Goal: Use online tool/utility: Utilize a website feature to perform a specific function

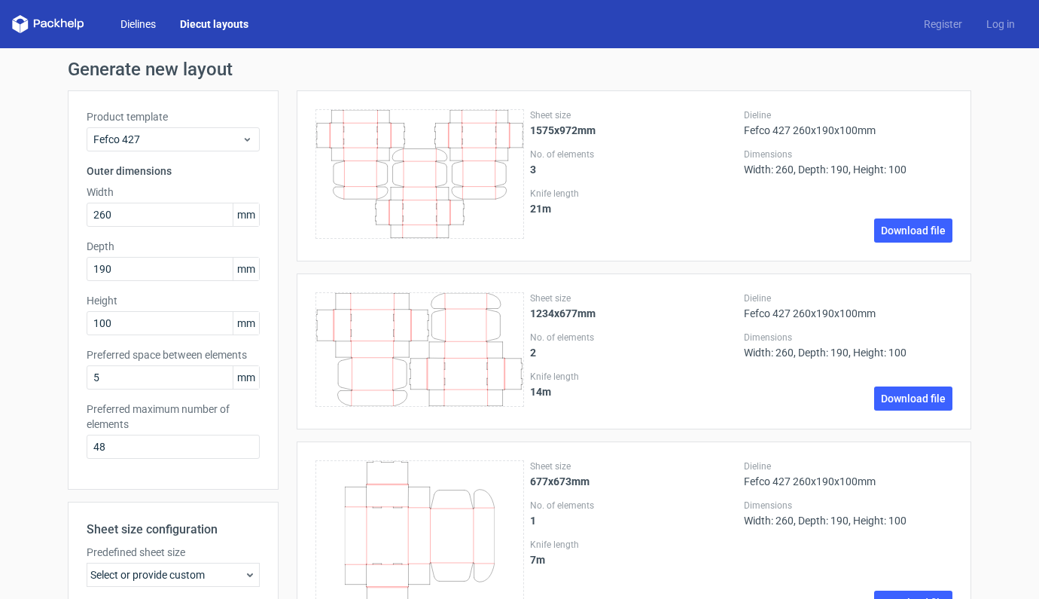
click at [131, 27] on link "Dielines" at bounding box center [137, 24] width 59 height 15
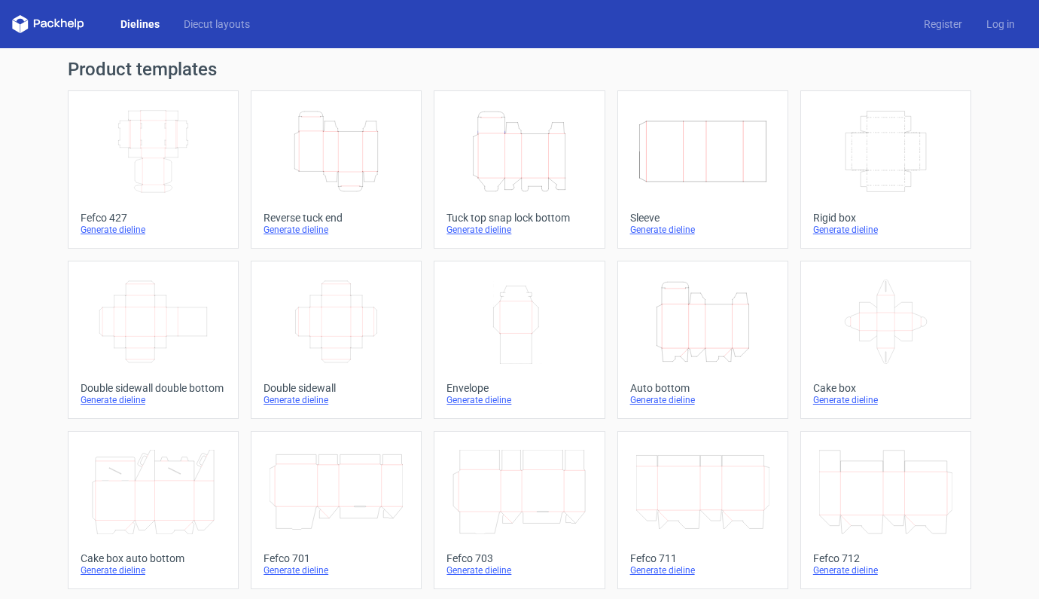
click at [668, 160] on icon "Width Depth Height" at bounding box center [702, 151] width 133 height 84
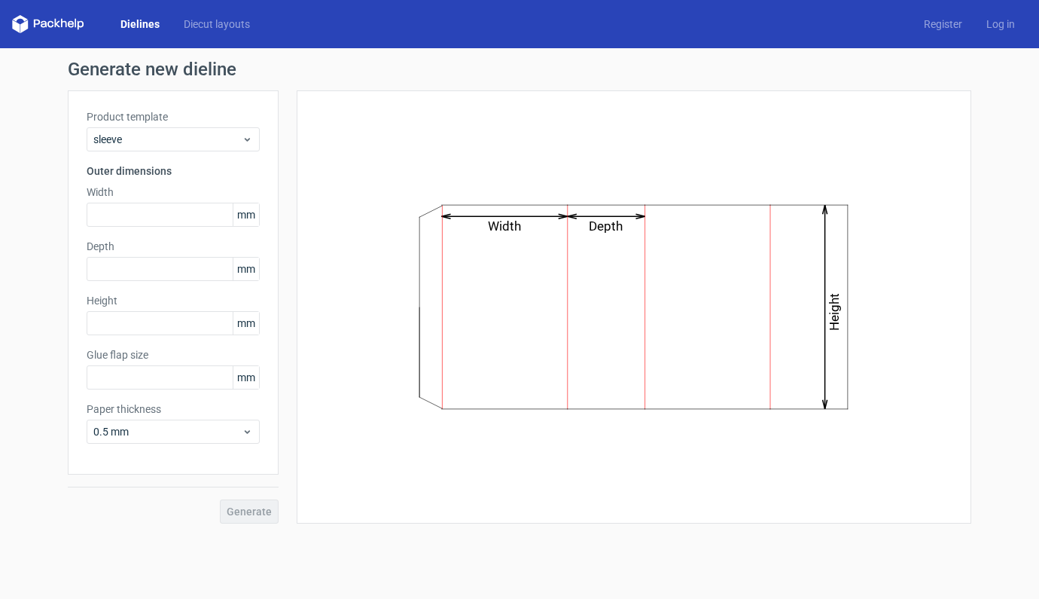
type input "15"
click at [239, 24] on link "Diecut layouts" at bounding box center [217, 24] width 90 height 15
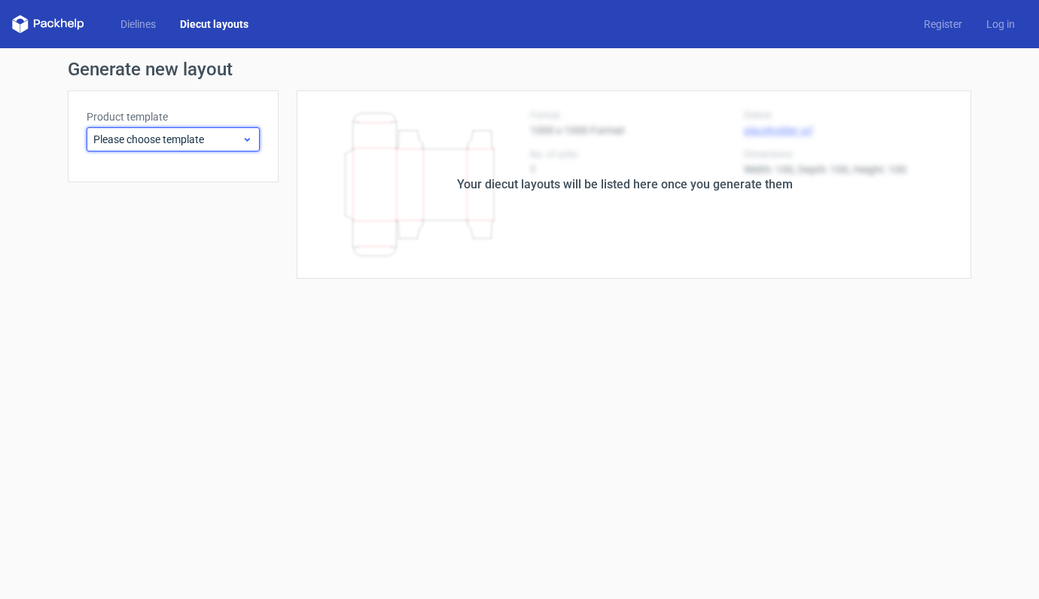
click at [250, 138] on icon at bounding box center [247, 139] width 11 height 12
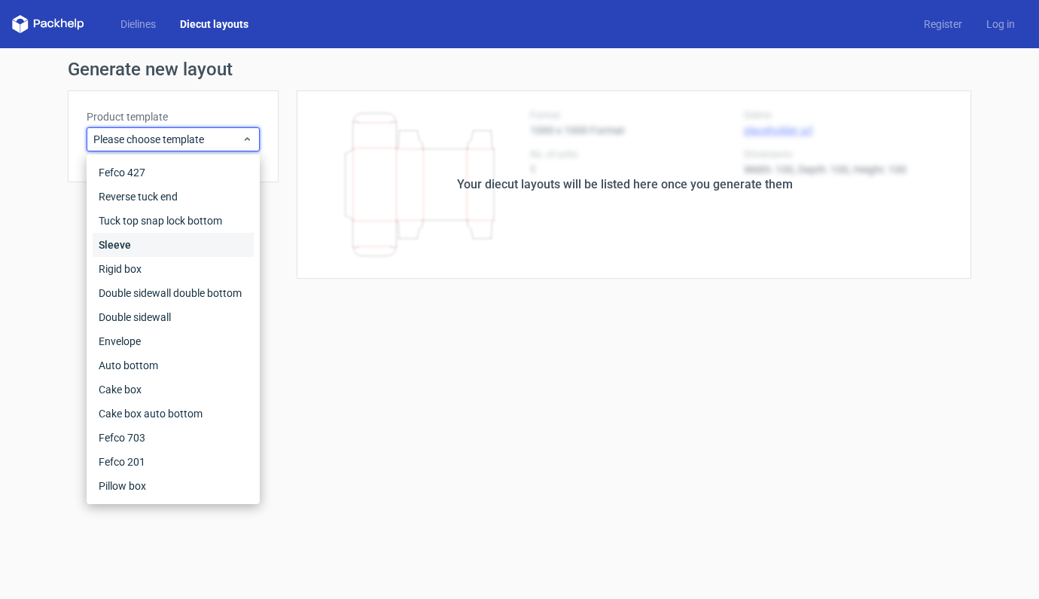
click at [114, 248] on div "Sleeve" at bounding box center [173, 245] width 161 height 24
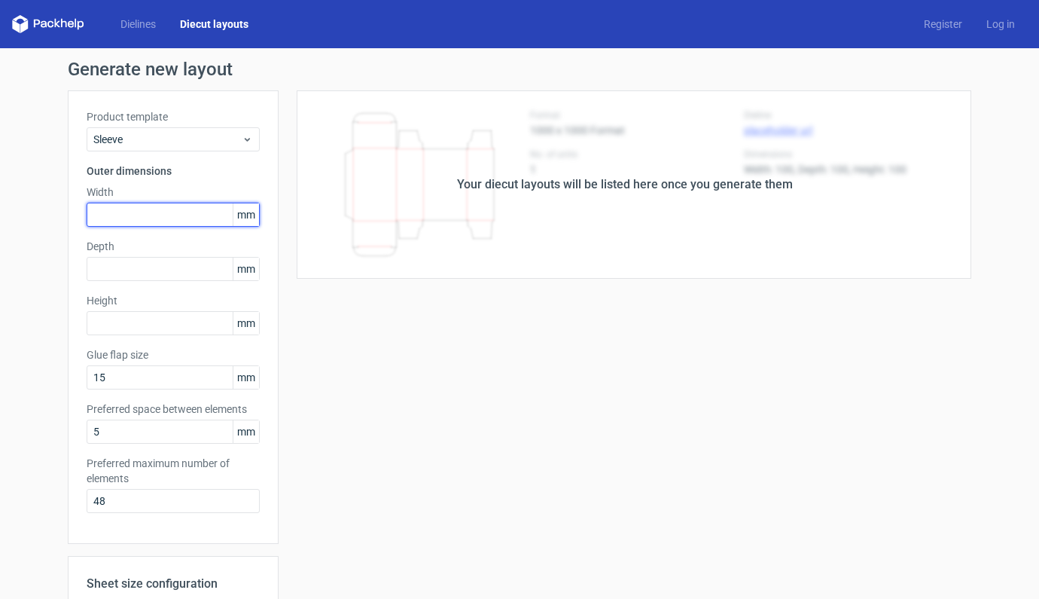
click at [151, 214] on input "text" at bounding box center [173, 215] width 173 height 24
click at [136, 26] on link "Dielines" at bounding box center [137, 24] width 59 height 15
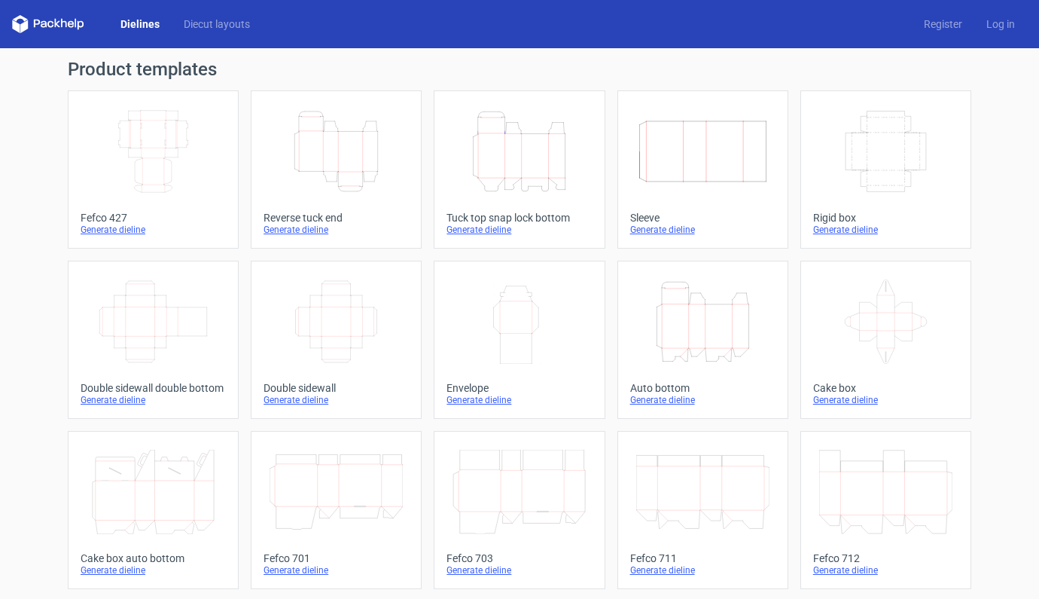
click at [712, 139] on icon "Width Depth Height" at bounding box center [702, 151] width 133 height 84
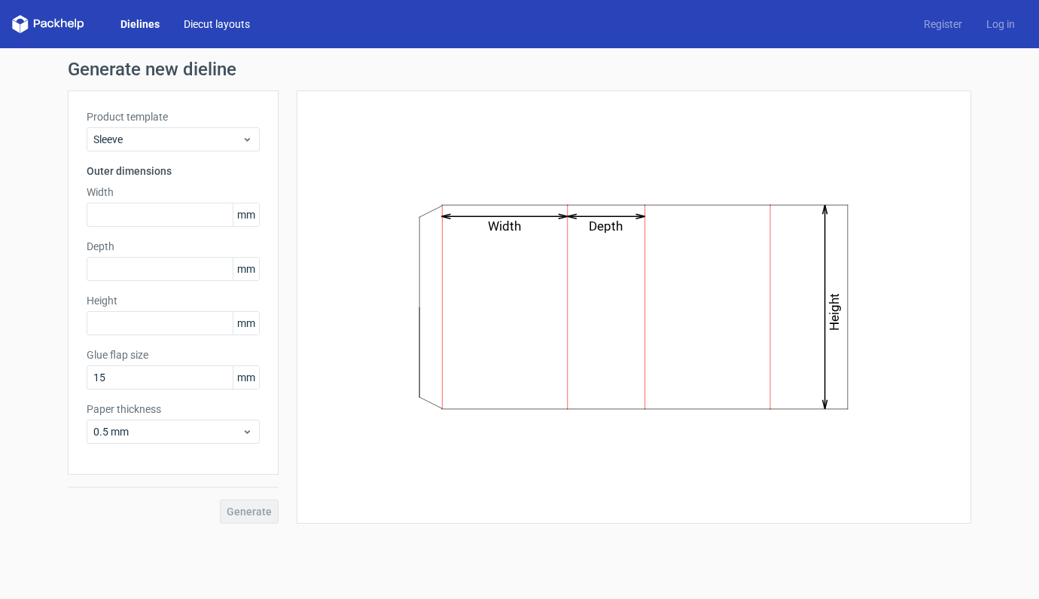
click at [205, 26] on link "Diecut layouts" at bounding box center [217, 24] width 90 height 15
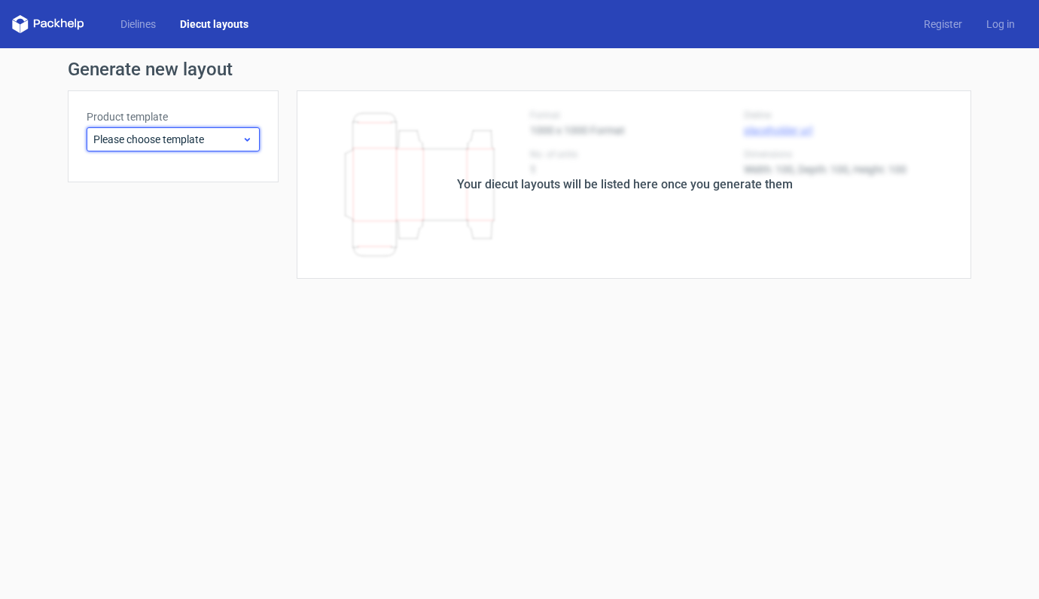
click at [204, 130] on div "Please choose template" at bounding box center [173, 139] width 173 height 24
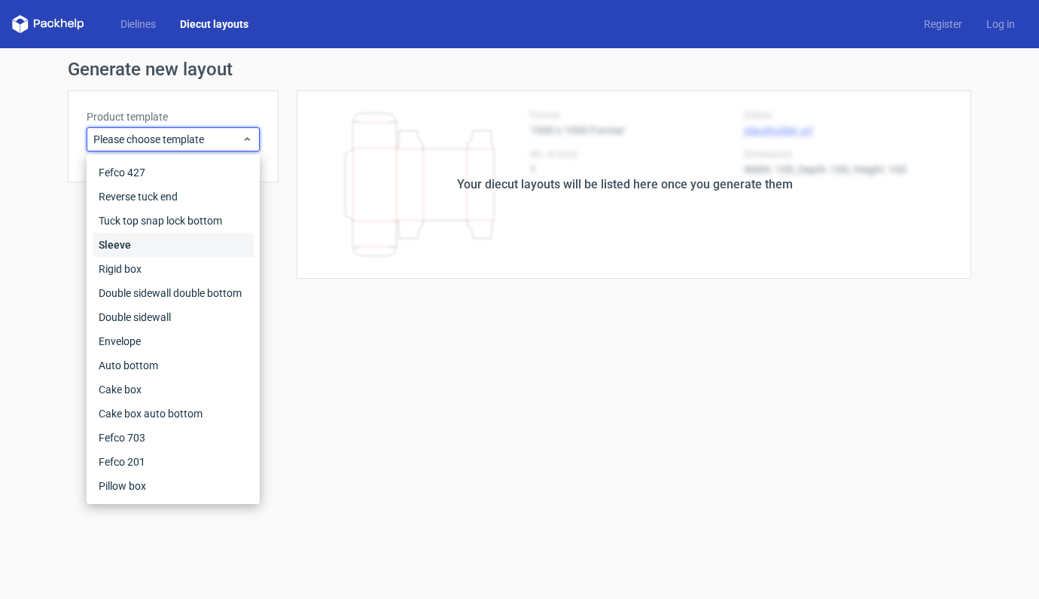
click at [116, 245] on div "Sleeve" at bounding box center [173, 245] width 161 height 24
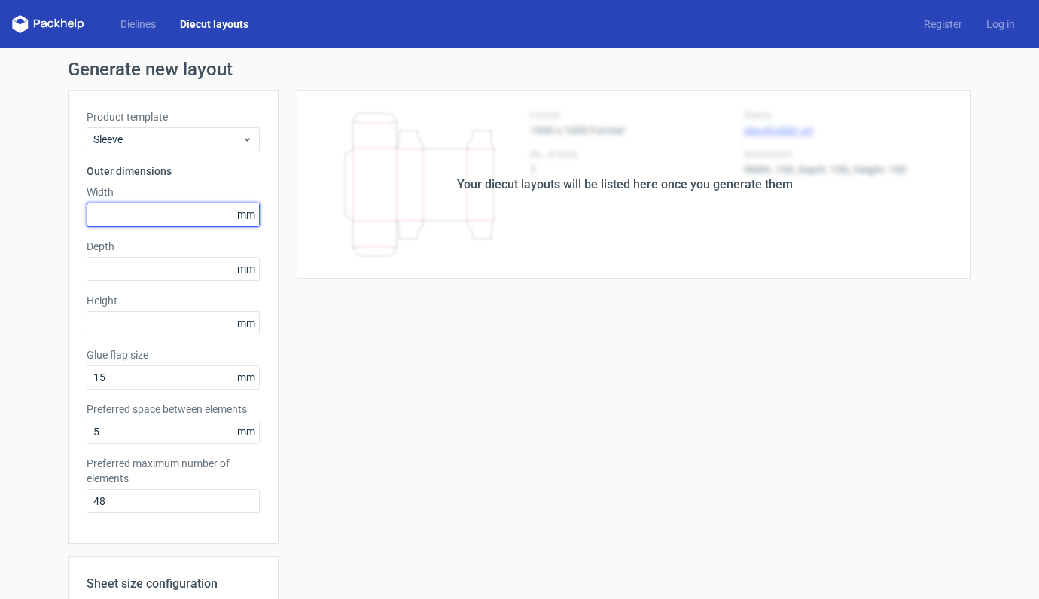
click at [141, 209] on input "text" at bounding box center [173, 215] width 173 height 24
type input "80"
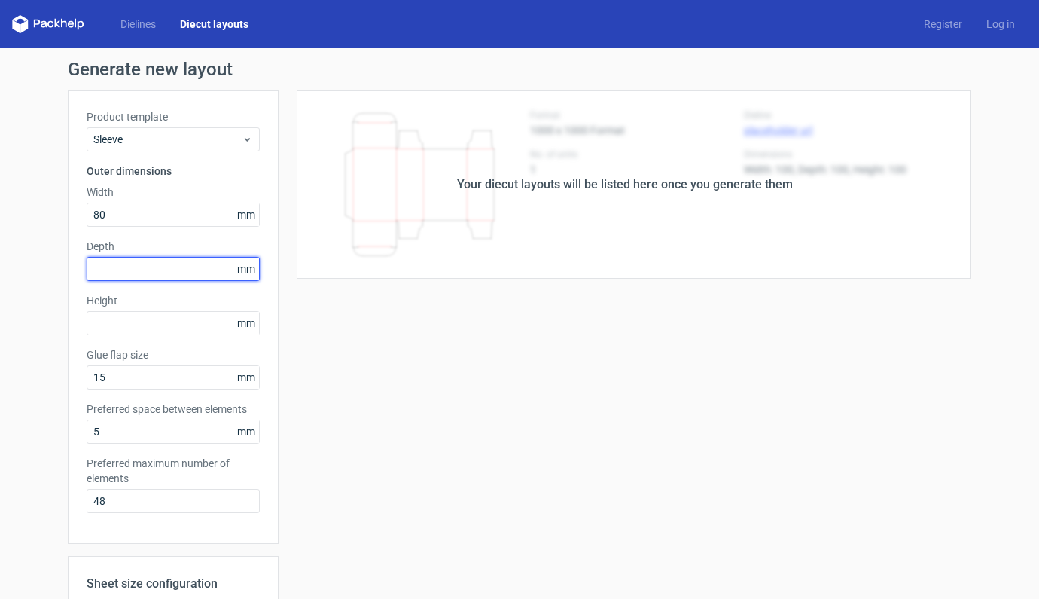
click at [150, 268] on input "text" at bounding box center [173, 269] width 173 height 24
click at [333, 274] on div "Your diecut layouts will be listed here once you generate them" at bounding box center [625, 184] width 693 height 188
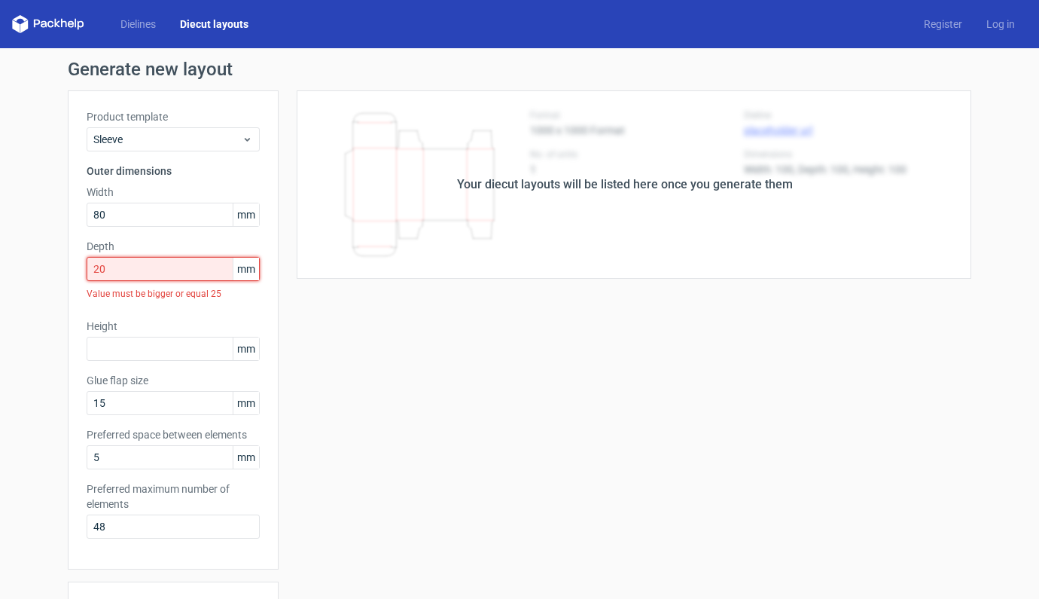
click at [148, 273] on input "20" at bounding box center [173, 269] width 173 height 24
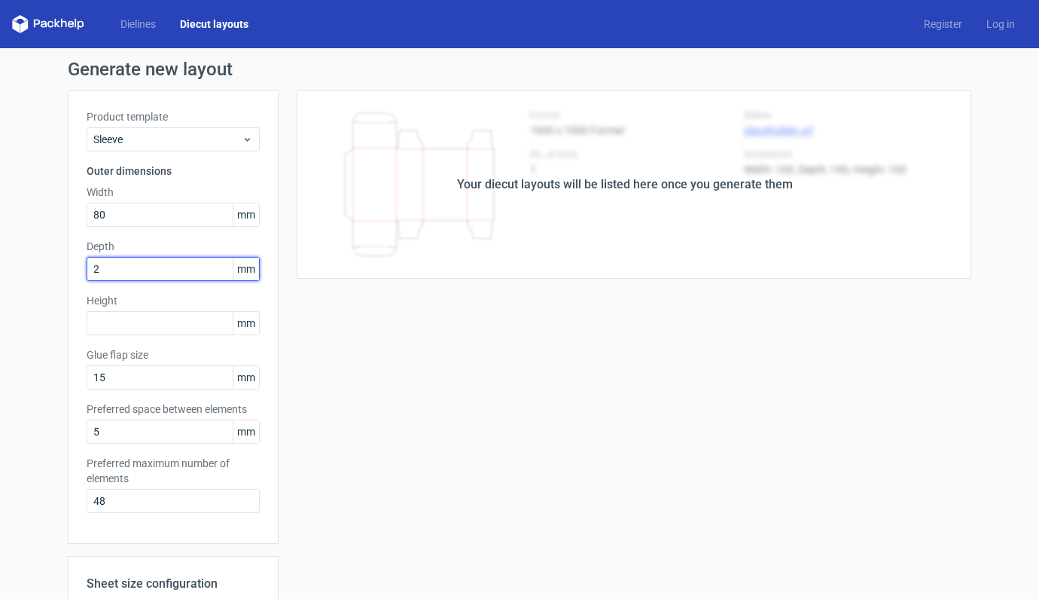
type input "25"
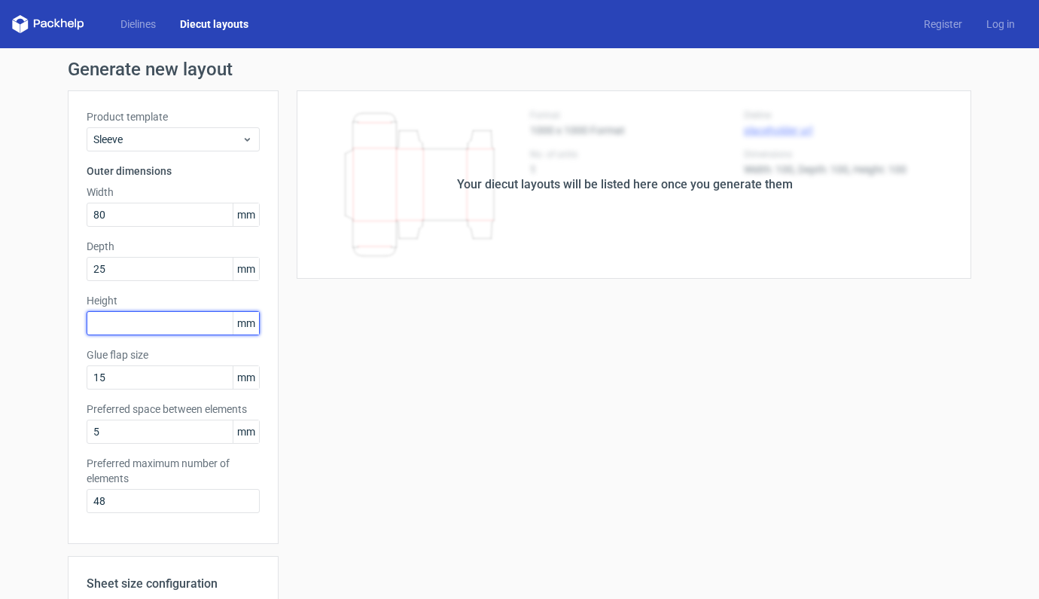
click at [114, 332] on input "text" at bounding box center [173, 323] width 173 height 24
type input "135"
click at [371, 402] on div "Your diecut layouts will be listed here once you generate them Height Depth Wid…" at bounding box center [625, 471] width 693 height 763
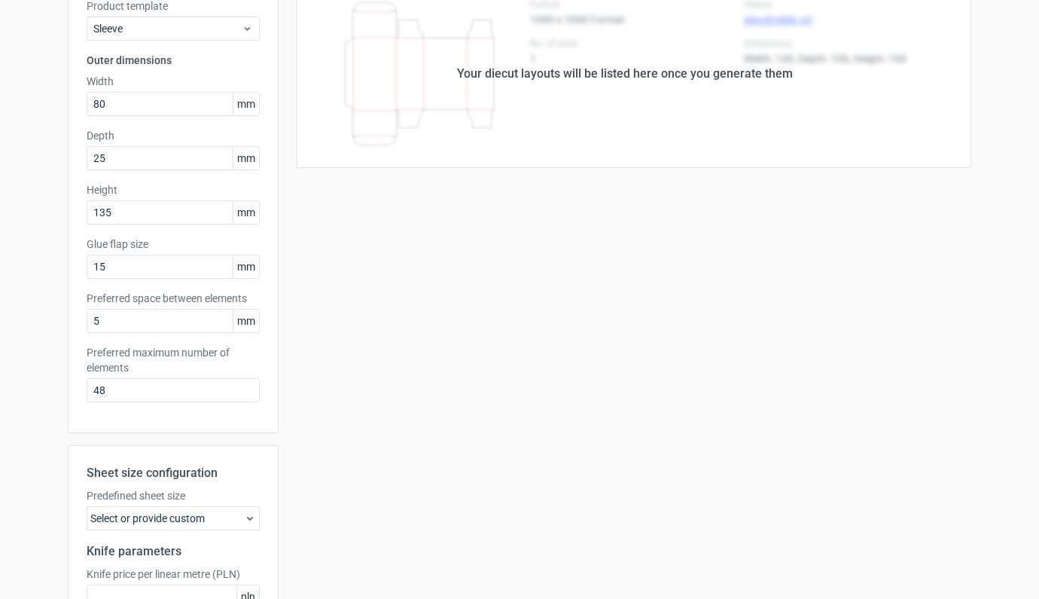
scroll to position [267, 0]
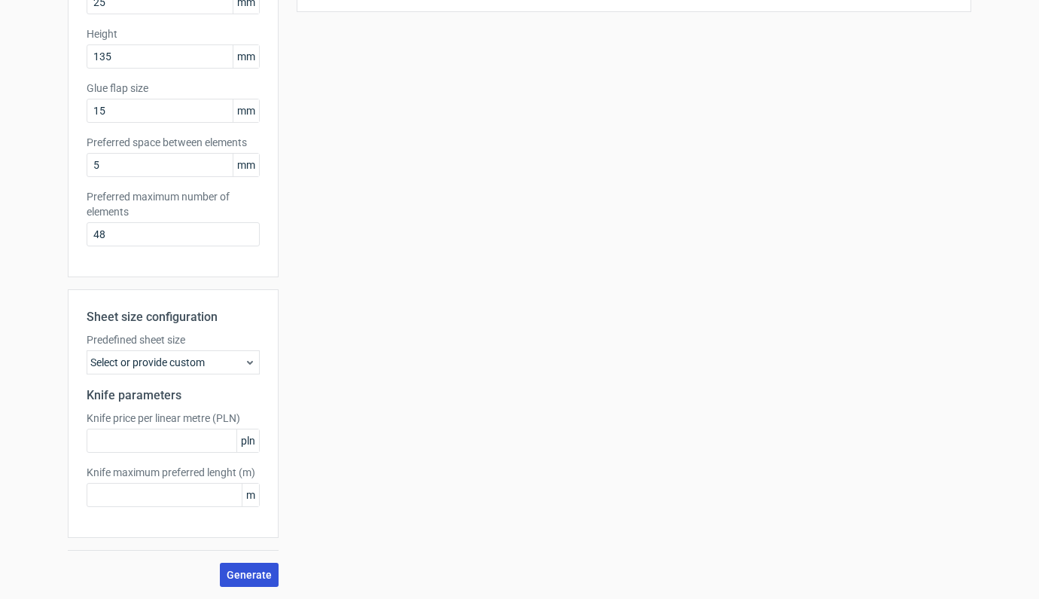
click at [229, 565] on button "Generate" at bounding box center [249, 574] width 59 height 24
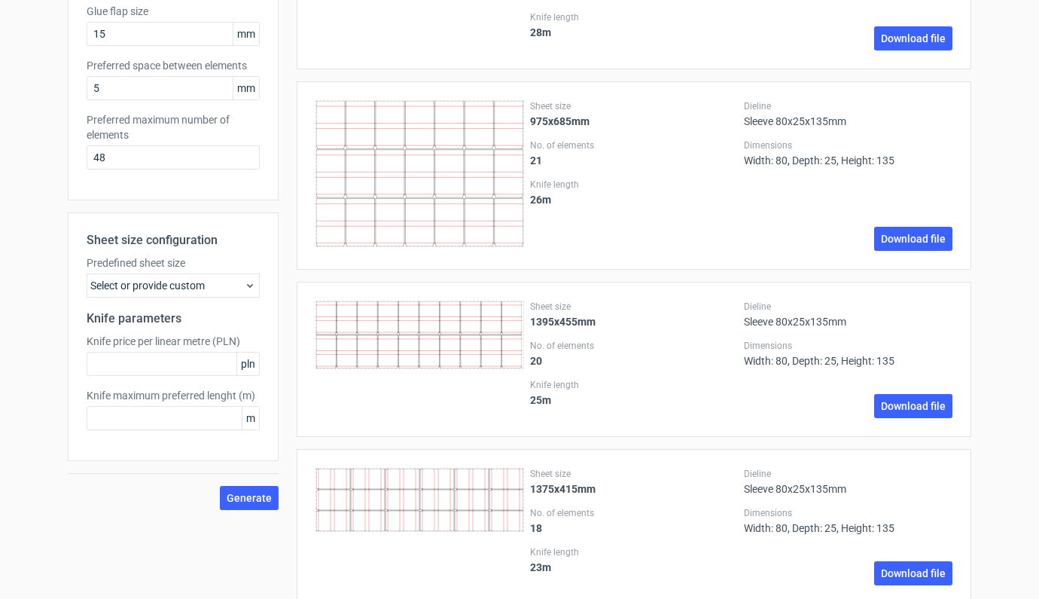
scroll to position [458, 0]
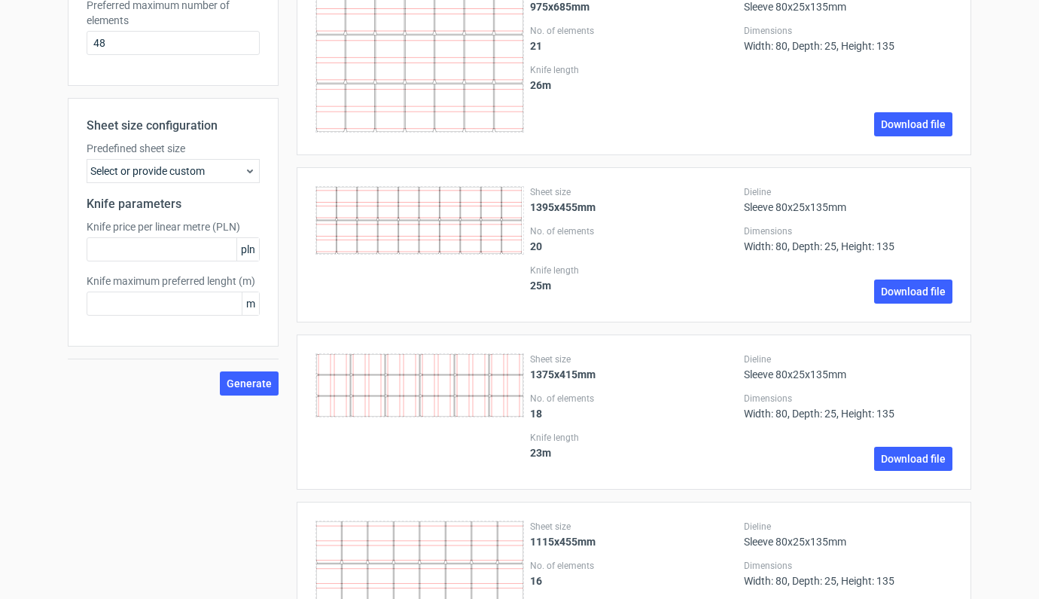
click at [154, 169] on div "Select or provide custom" at bounding box center [173, 171] width 173 height 24
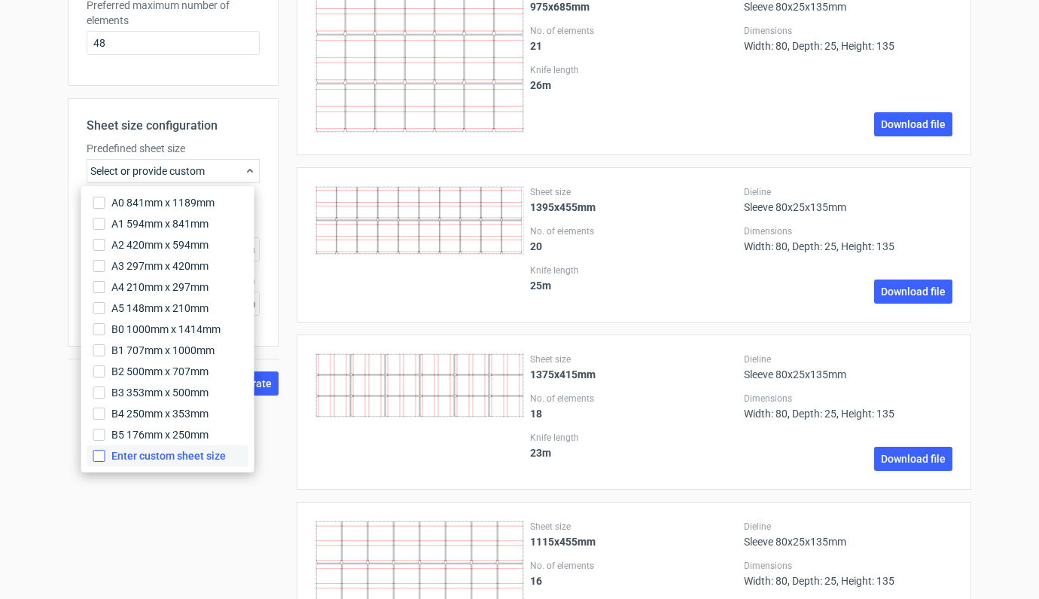
click at [102, 458] on input "Enter custom sheet size" at bounding box center [99, 455] width 12 height 12
click at [108, 171] on div "custom" at bounding box center [173, 171] width 173 height 24
click at [141, 452] on span "Enter custom sheet size" at bounding box center [168, 455] width 114 height 15
click at [105, 452] on input "Enter custom sheet size" at bounding box center [99, 455] width 12 height 12
click at [133, 455] on span "Enter custom sheet size" at bounding box center [168, 455] width 114 height 15
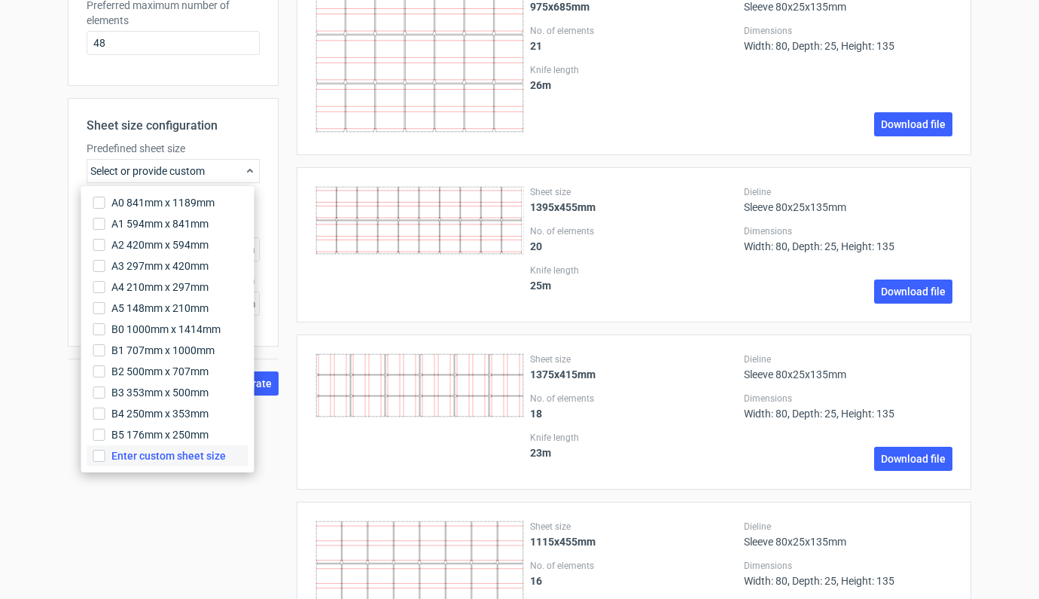
click at [105, 455] on input "Enter custom sheet size" at bounding box center [99, 455] width 12 height 12
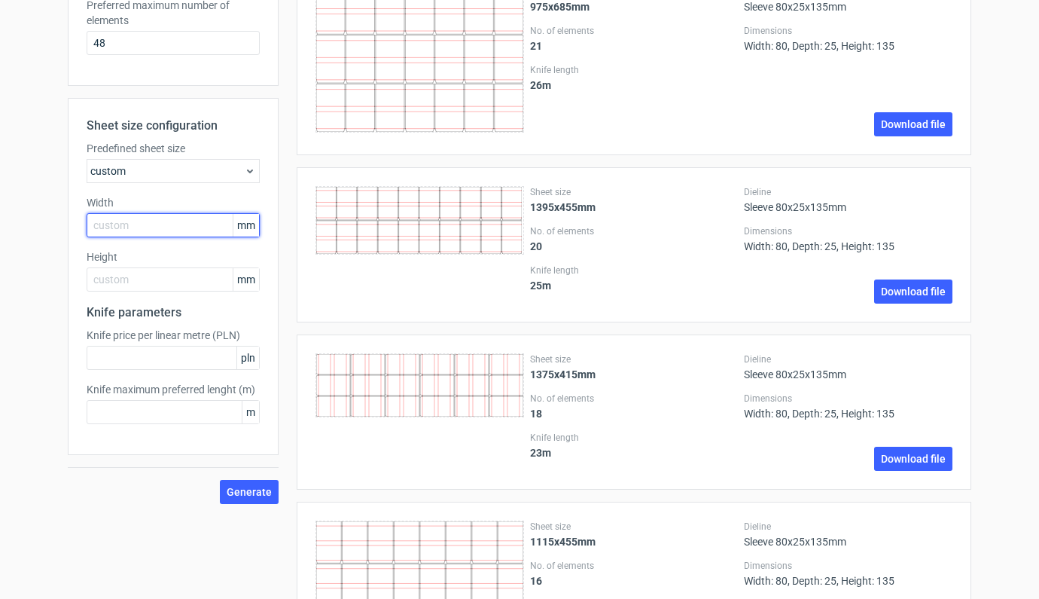
click at [126, 227] on input "text" at bounding box center [173, 225] width 173 height 24
type input "700"
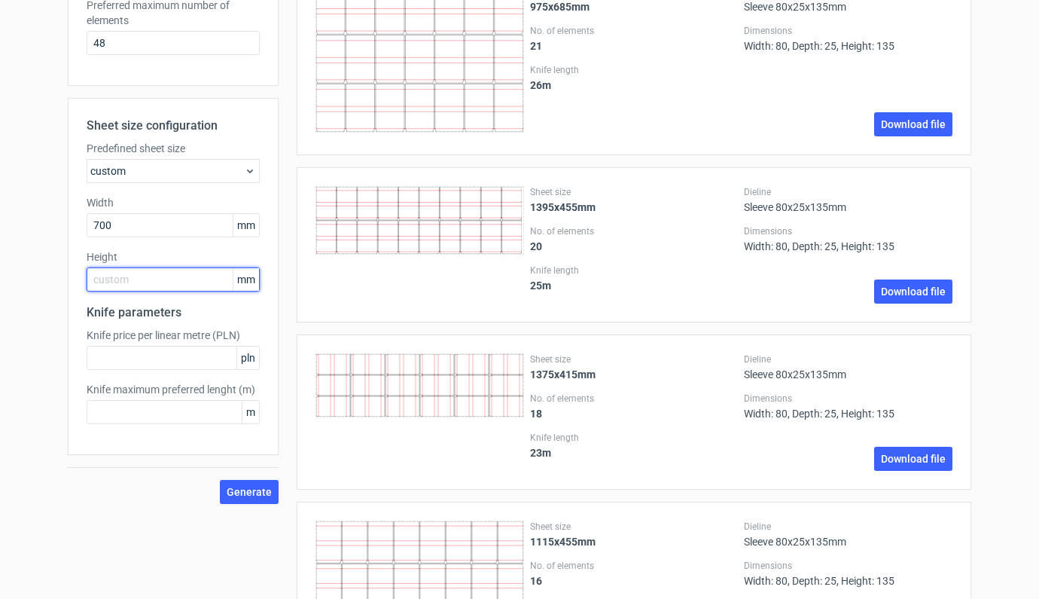
click at [133, 287] on input "text" at bounding box center [173, 279] width 173 height 24
type input "500"
click at [234, 486] on span "Generate" at bounding box center [249, 491] width 45 height 11
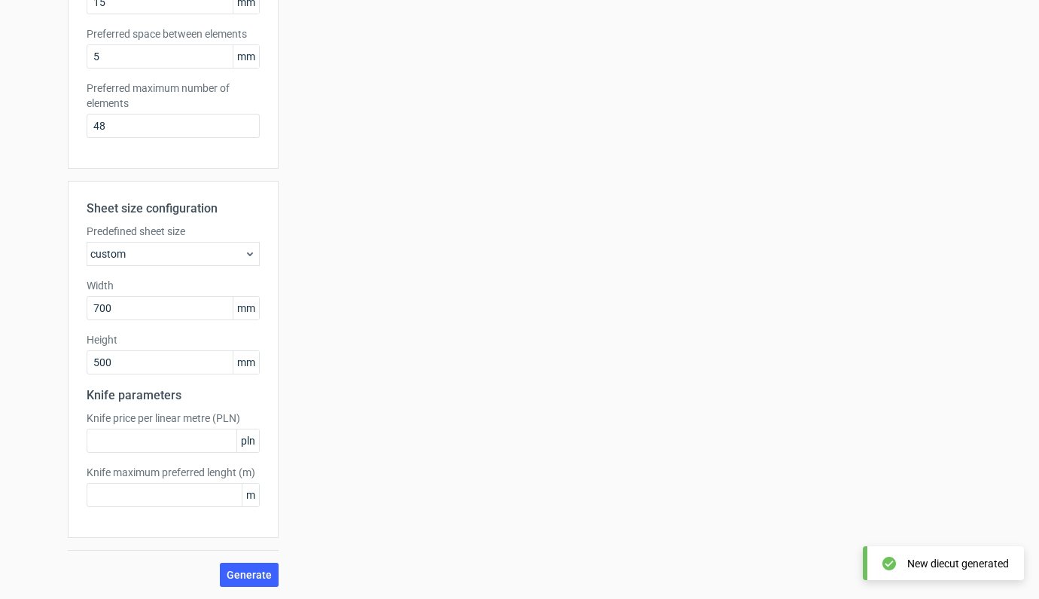
scroll to position [0, 0]
